Goal: Information Seeking & Learning: Compare options

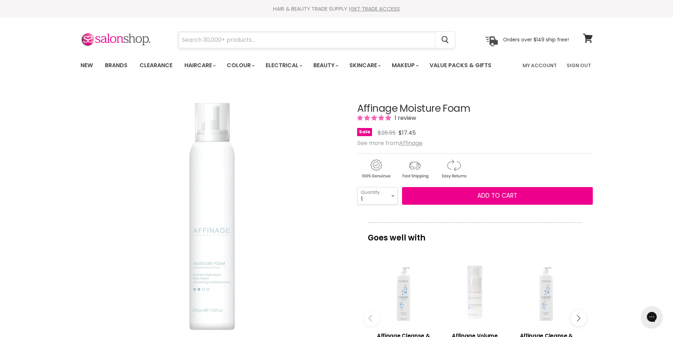
click at [200, 37] on input "Search" at bounding box center [306, 40] width 257 height 16
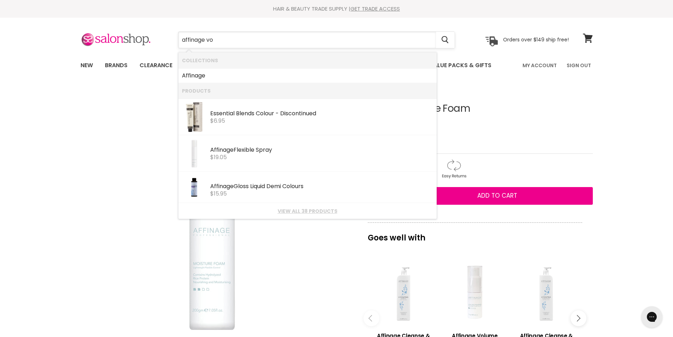
type input "affinage vol"
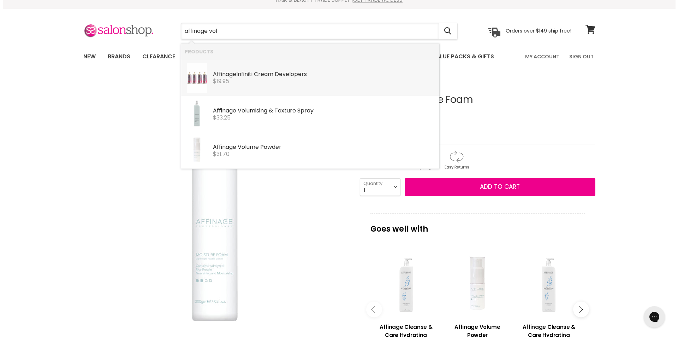
scroll to position [18, 0]
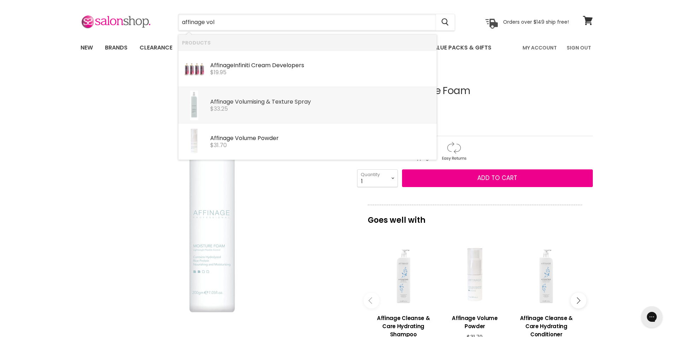
click at [235, 100] on b "Vol" at bounding box center [239, 101] width 9 height 8
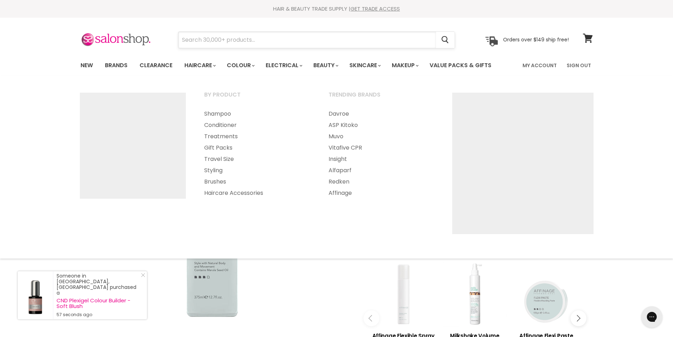
click at [208, 40] on input "Search" at bounding box center [306, 40] width 257 height 16
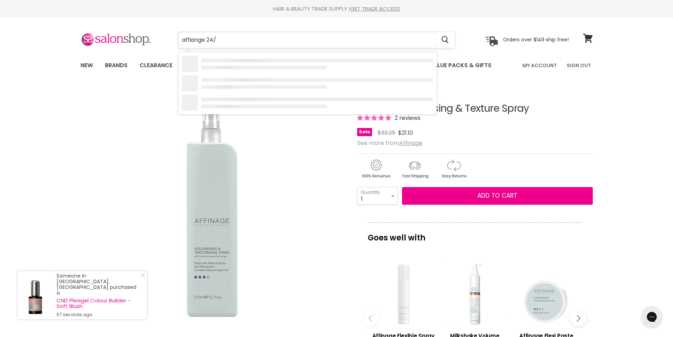
type input "affiange 24/7"
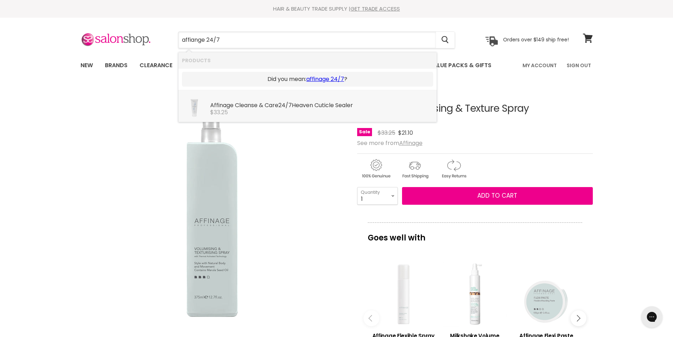
click at [218, 105] on div "Affinage Cleanse & Care 24/7 Heaven Cuticle Sealer" at bounding box center [321, 105] width 223 height 7
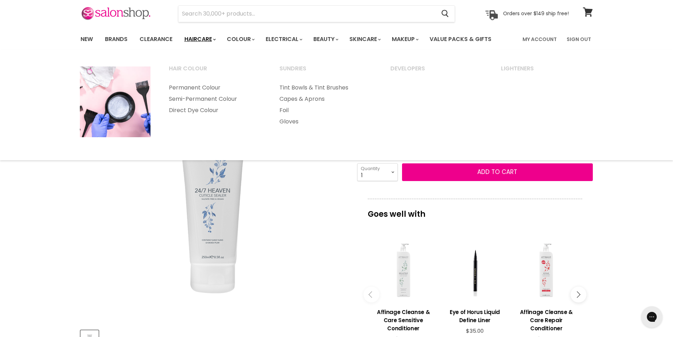
scroll to position [26, 0]
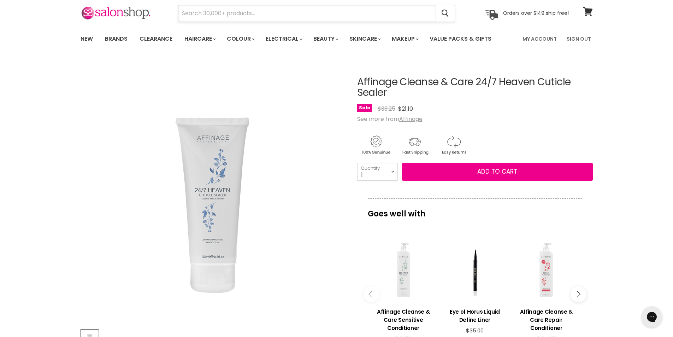
click at [195, 11] on input "Search" at bounding box center [306, 13] width 257 height 16
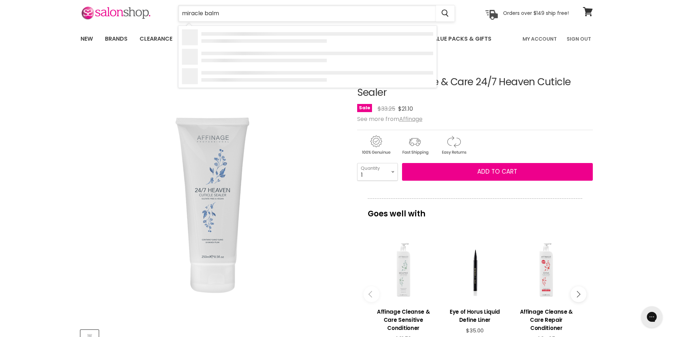
type input "miracle balm"
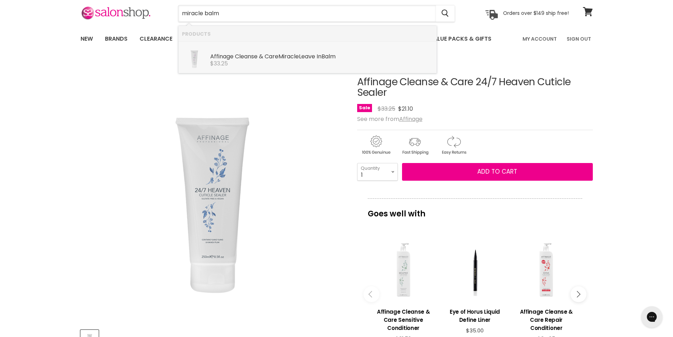
click at [236, 56] on div "Affinage Cleanse & Care Miracle Leave In Balm" at bounding box center [321, 56] width 223 height 7
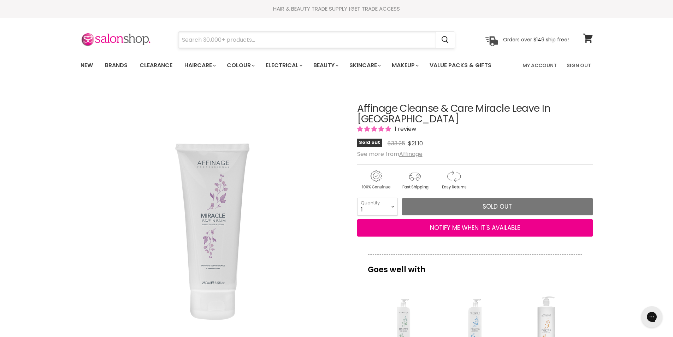
click at [189, 38] on input "Search" at bounding box center [306, 40] width 257 height 16
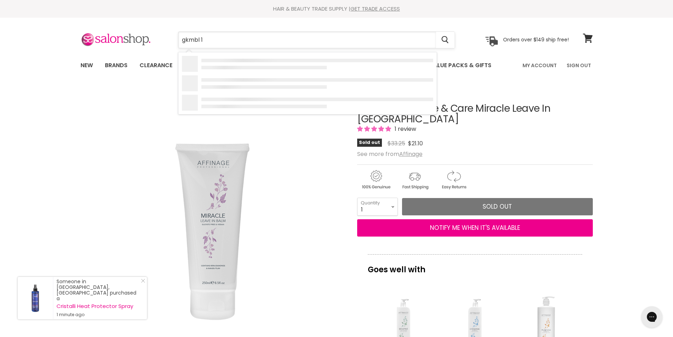
type input "gkmbl 1L"
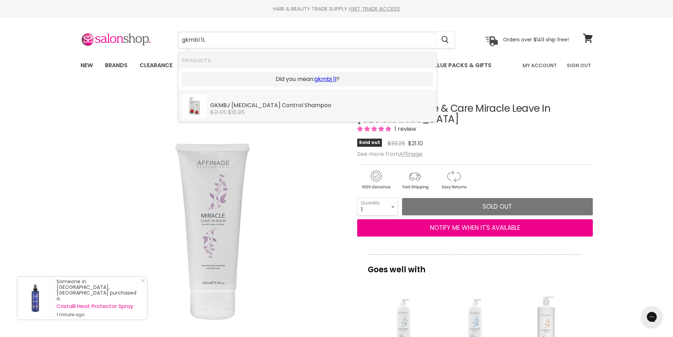
click at [265, 107] on div "GKMBJ [MEDICAL_DATA] Control Shampoo" at bounding box center [321, 105] width 223 height 7
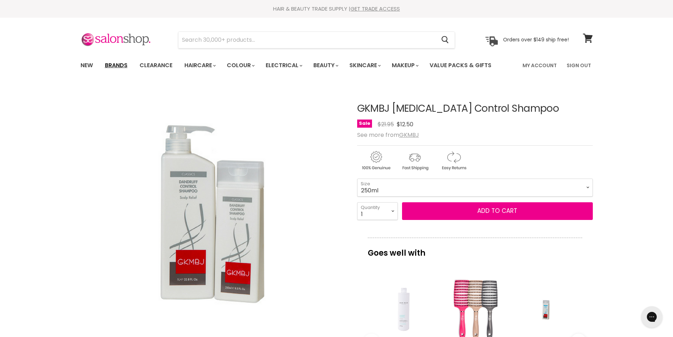
click at [115, 66] on link "Brands" at bounding box center [116, 65] width 33 height 15
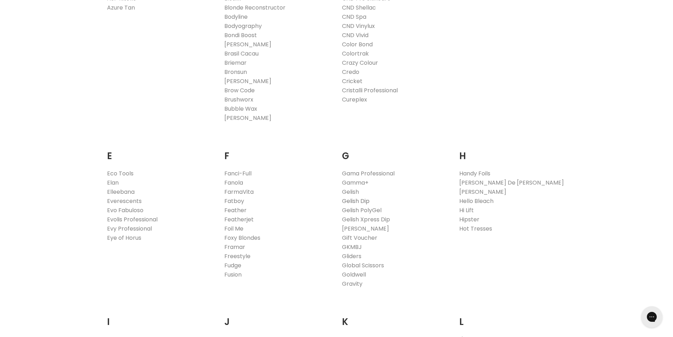
scroll to position [344, 0]
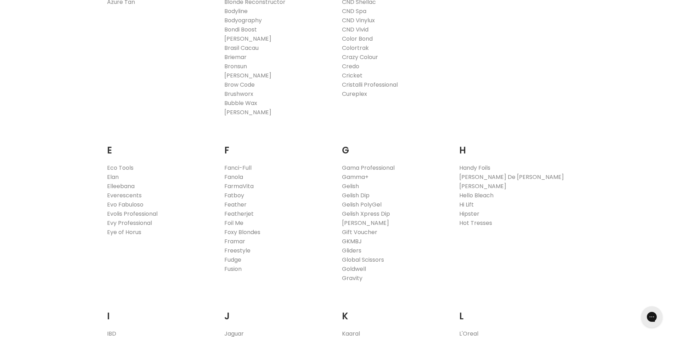
click at [352, 239] on link "GKMBJ" at bounding box center [352, 241] width 20 height 8
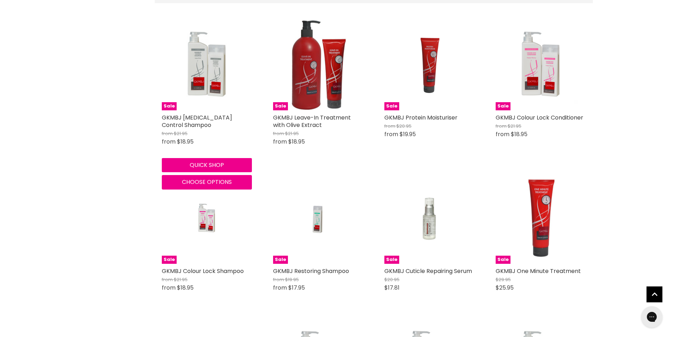
scroll to position [238, 0]
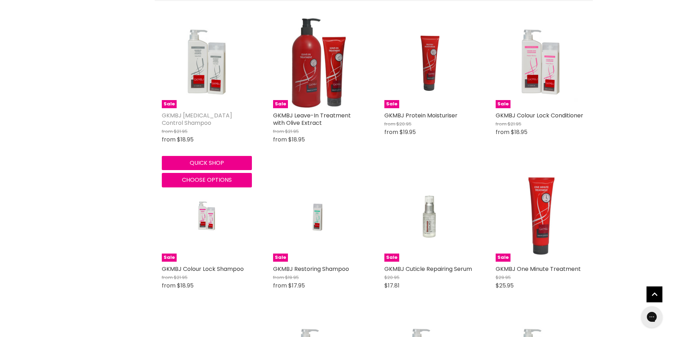
click at [182, 115] on link "GKMBJ [MEDICAL_DATA] Control Shampoo" at bounding box center [197, 119] width 70 height 16
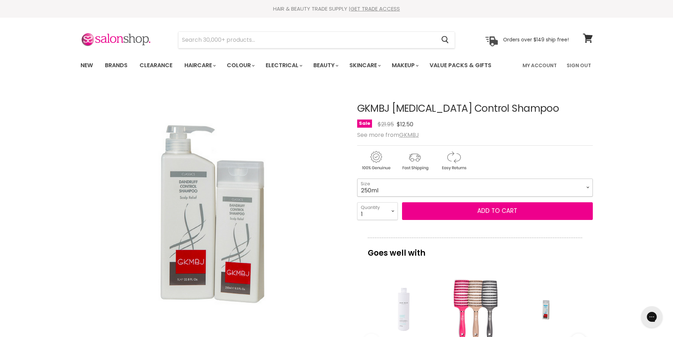
click at [586, 186] on select "250ml 1L" at bounding box center [475, 187] width 236 height 18
click at [357, 178] on select "250ml 1L" at bounding box center [475, 187] width 236 height 18
click at [588, 185] on select "250ml 1L" at bounding box center [475, 187] width 236 height 18
select select "250ml"
click at [357, 178] on select "250ml 1L" at bounding box center [475, 187] width 236 height 18
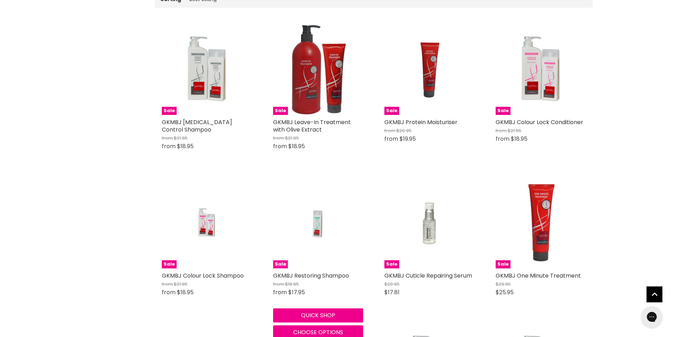
scroll to position [223, 0]
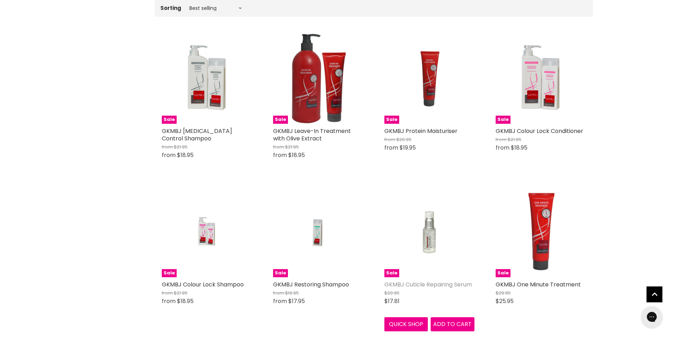
click at [409, 285] on link "GKMBJ Cuticle Repairing Serum" at bounding box center [428, 284] width 88 height 8
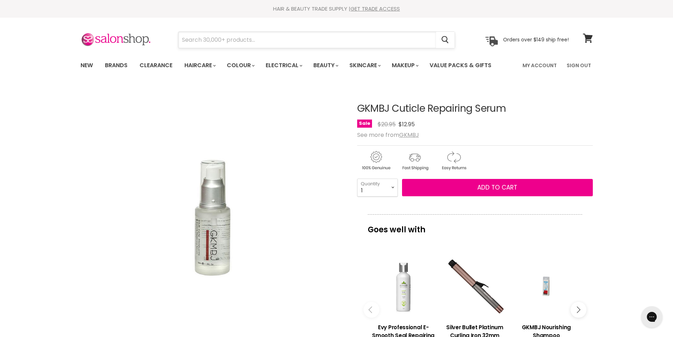
click at [206, 34] on input "Search" at bounding box center [306, 40] width 257 height 16
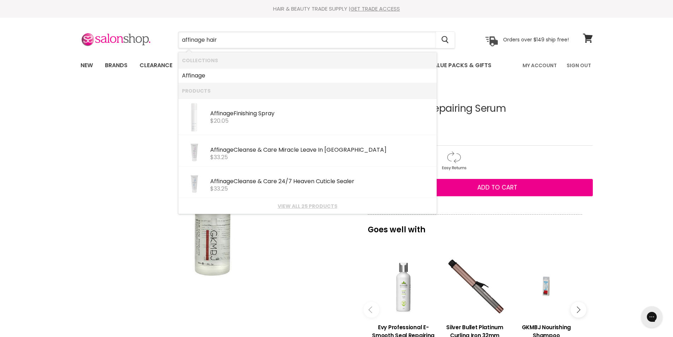
type input "affinage hairs"
click at [250, 115] on div "Affinage Finishing Spray" at bounding box center [321, 113] width 223 height 7
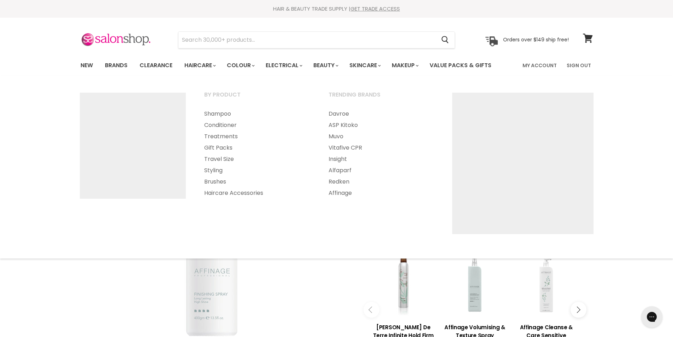
click at [198, 28] on section "Menu Cancel" at bounding box center [337, 36] width 530 height 37
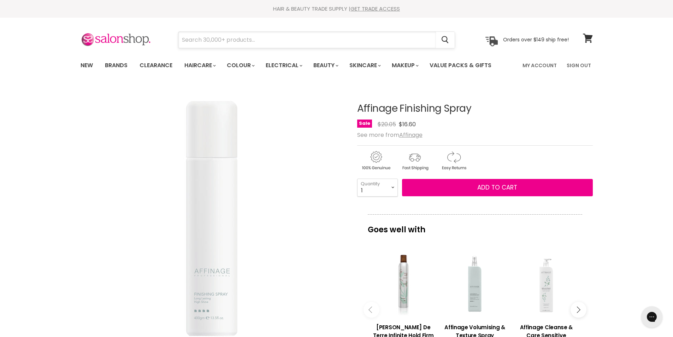
click at [192, 37] on input "Search" at bounding box center [306, 40] width 257 height 16
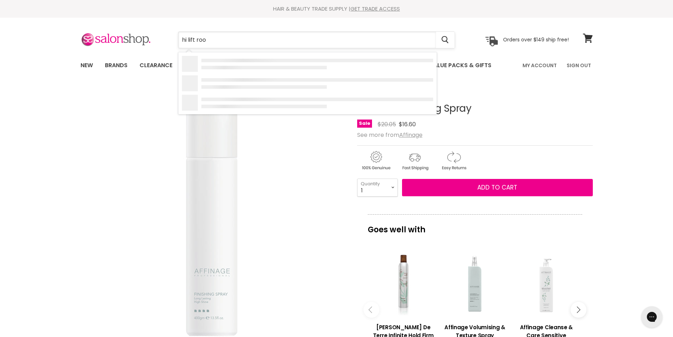
type input "hi lift root"
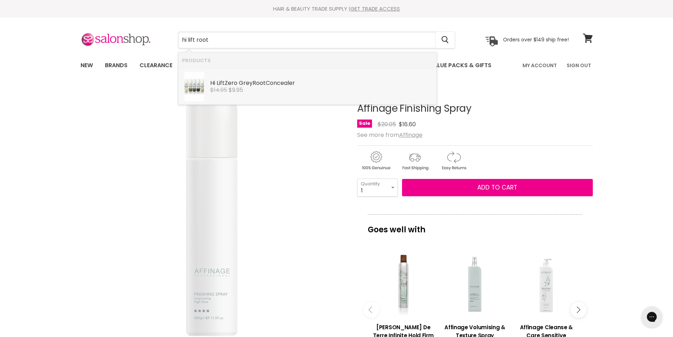
click at [225, 85] on div "Hi Lift Zero Grey Root Concealer" at bounding box center [321, 83] width 223 height 7
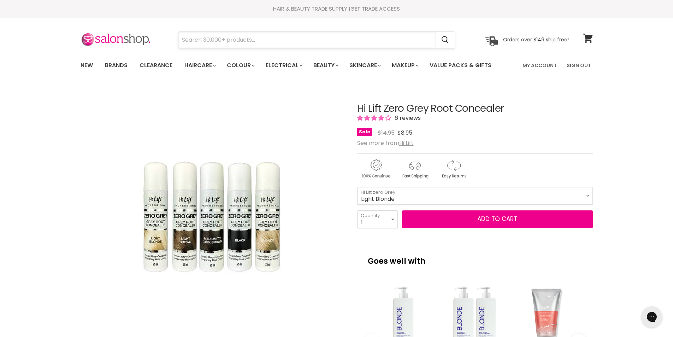
click at [194, 35] on input "Search" at bounding box center [306, 40] width 257 height 16
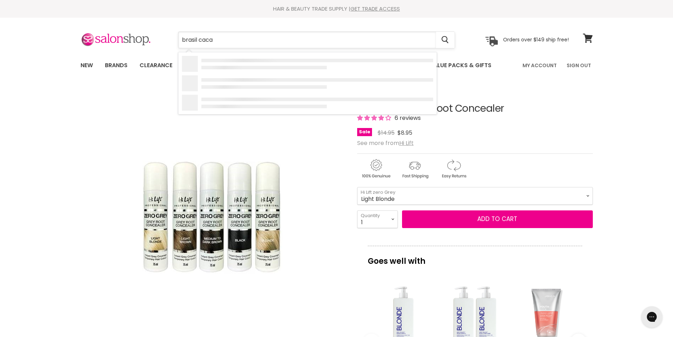
type input "brasil cacau"
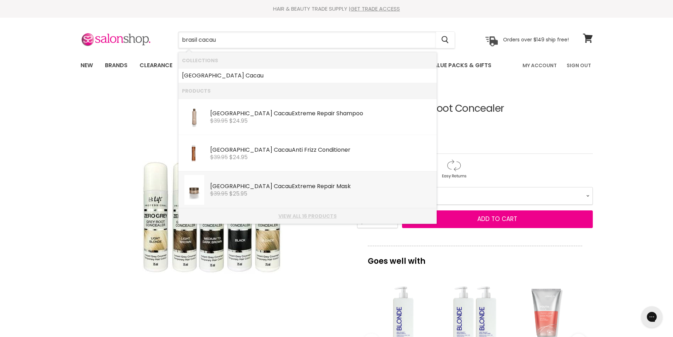
click at [304, 214] on link "View all 16 products" at bounding box center [307, 216] width 251 height 6
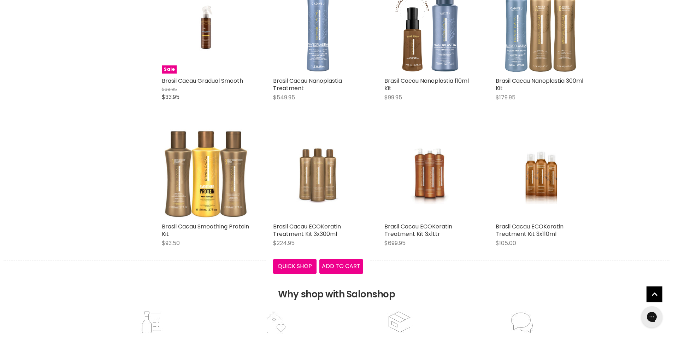
scroll to position [486, 0]
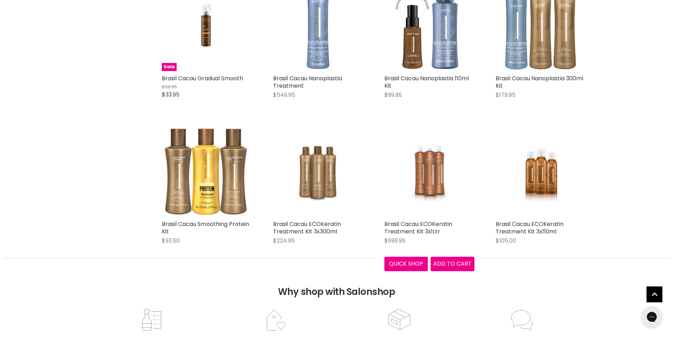
click at [437, 188] on img "Main content" at bounding box center [429, 171] width 60 height 90
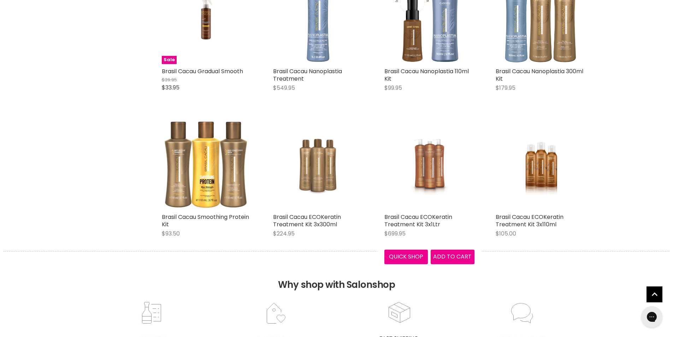
scroll to position [494, 0]
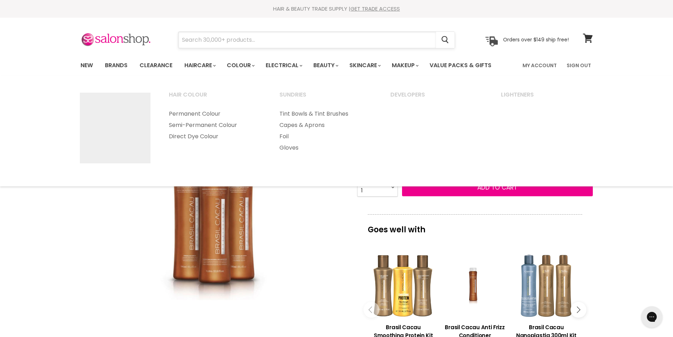
click at [214, 41] on input "Search" at bounding box center [306, 40] width 257 height 16
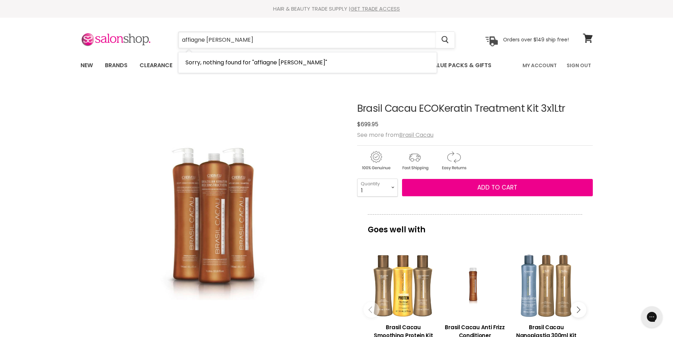
click at [196, 39] on input "affiagne blea" at bounding box center [306, 40] width 257 height 16
click at [231, 37] on input "affinagee blea" at bounding box center [306, 40] width 257 height 16
click at [203, 40] on input "affinagee blea" at bounding box center [306, 40] width 257 height 16
click at [208, 40] on input "affinagee blea" at bounding box center [306, 40] width 257 height 16
type input "affinage blea"
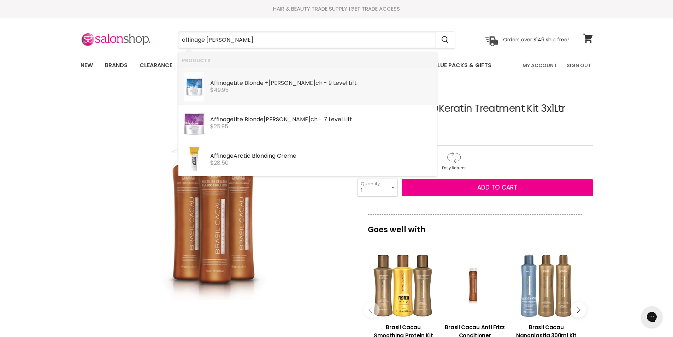
click at [232, 79] on b "Affinage" at bounding box center [221, 83] width 23 height 8
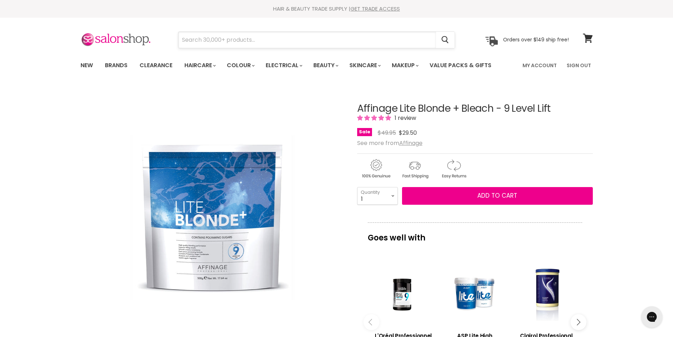
click at [194, 35] on input "Search" at bounding box center [306, 40] width 257 height 16
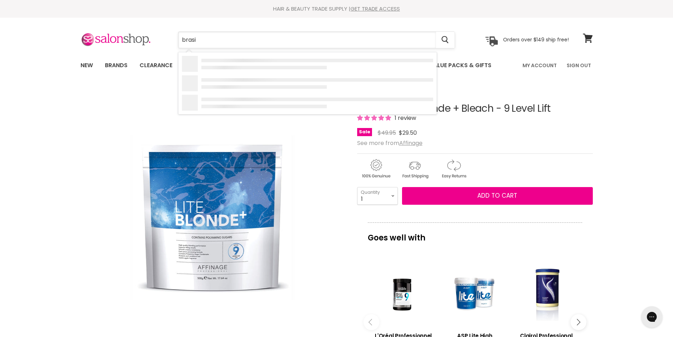
type input "brasil"
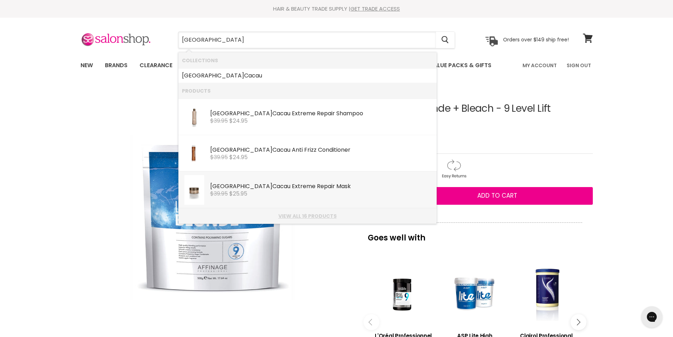
click at [312, 214] on link "View all 16 products" at bounding box center [307, 216] width 251 height 6
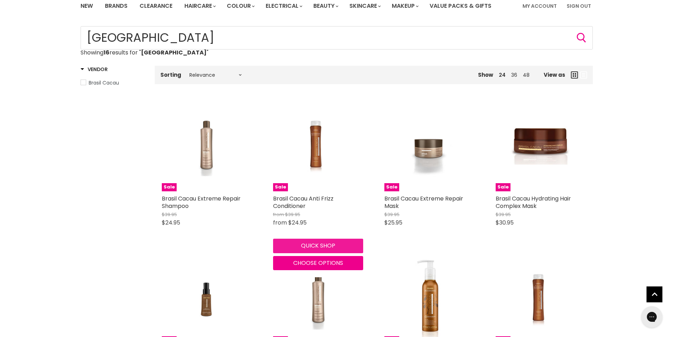
scroll to position [62, 0]
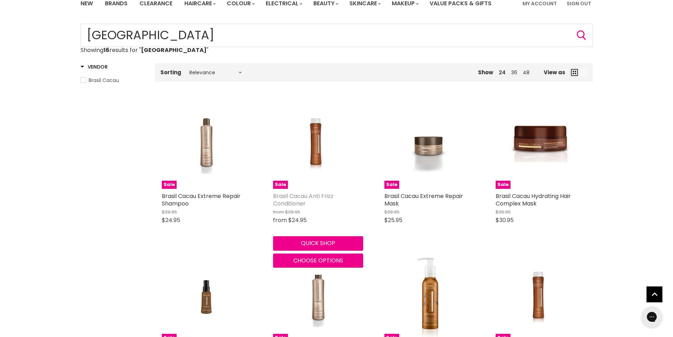
click at [297, 195] on link "Brasil Cacau Anti Frizz Conditioner" at bounding box center [303, 200] width 60 height 16
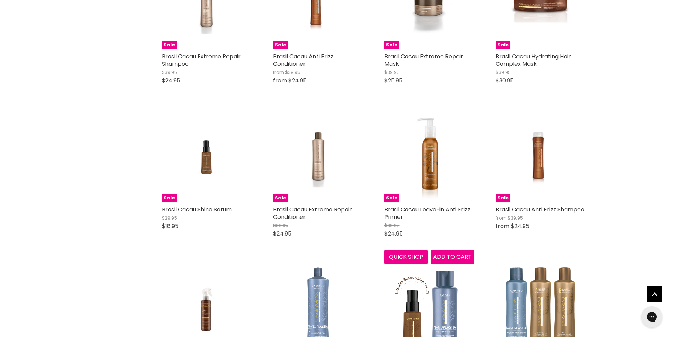
scroll to position [212, 0]
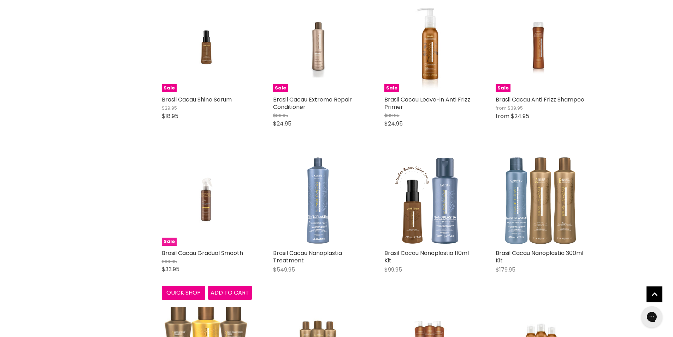
click at [208, 204] on img "Main content" at bounding box center [207, 200] width 60 height 90
